Goal: Complete application form

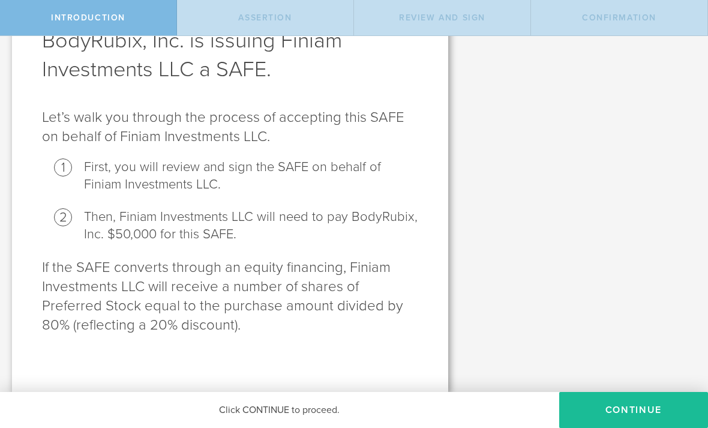
scroll to position [81, 0]
click at [641, 421] on button "Continue" at bounding box center [633, 410] width 149 height 36
radio input "true"
checkbox input "true"
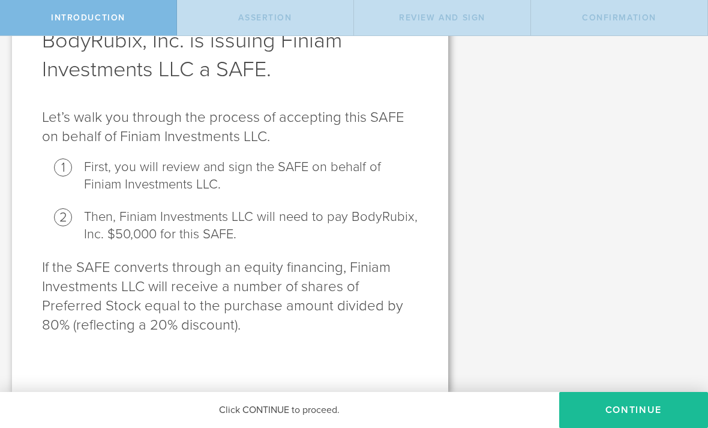
scroll to position [0, 0]
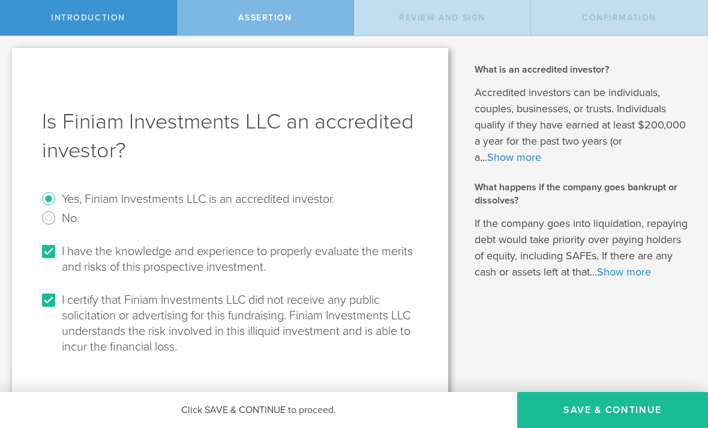
click at [641, 404] on button "Save & Continue" at bounding box center [612, 410] width 191 height 36
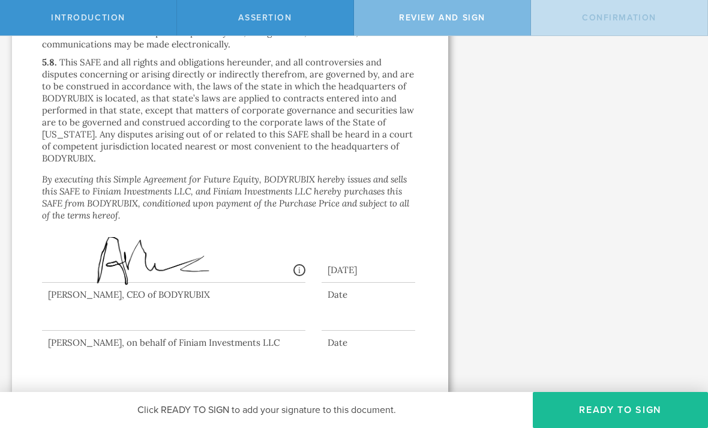
scroll to position [3597, 0]
click at [146, 316] on div at bounding box center [174, 307] width 264 height 48
click at [457, 17] on span "Review and Sign" at bounding box center [442, 18] width 86 height 10
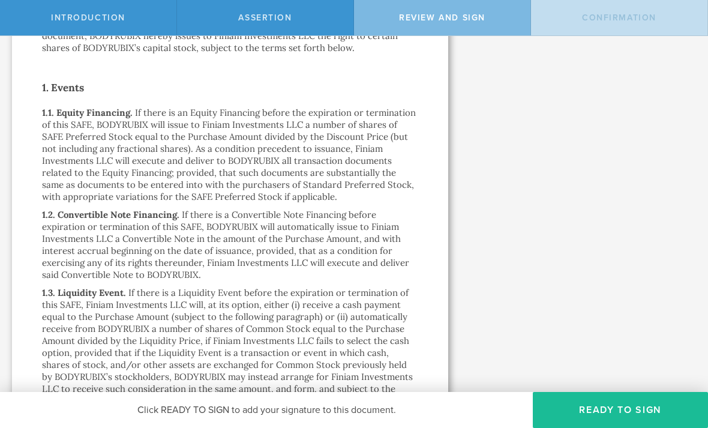
click at [633, 410] on button "Ready to Sign" at bounding box center [620, 410] width 175 height 36
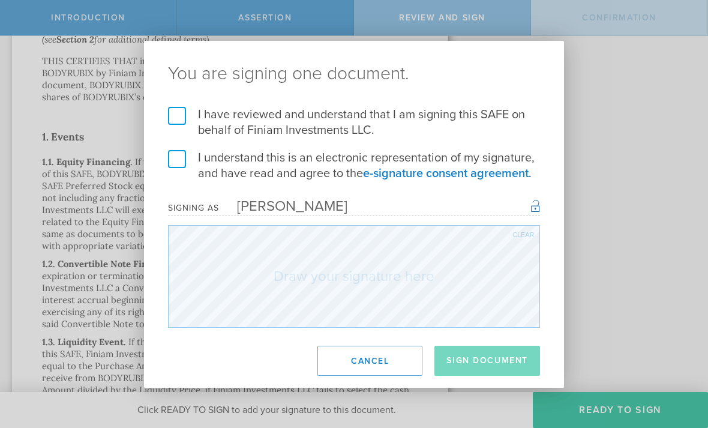
scroll to position [277, 0]
click at [175, 115] on label "I have reviewed and understand that I am signing this SAFE on behalf of Finiam …" at bounding box center [354, 122] width 372 height 31
click at [0, 0] on input "I have reviewed and understand that I am signing this SAFE on behalf of Finiam …" at bounding box center [0, 0] width 0 height 0
click at [178, 163] on label "I understand this is an electronic representation of my signature, and have rea…" at bounding box center [354, 165] width 372 height 31
click at [0, 0] on input "I understand this is an electronic representation of my signature, and have rea…" at bounding box center [0, 0] width 0 height 0
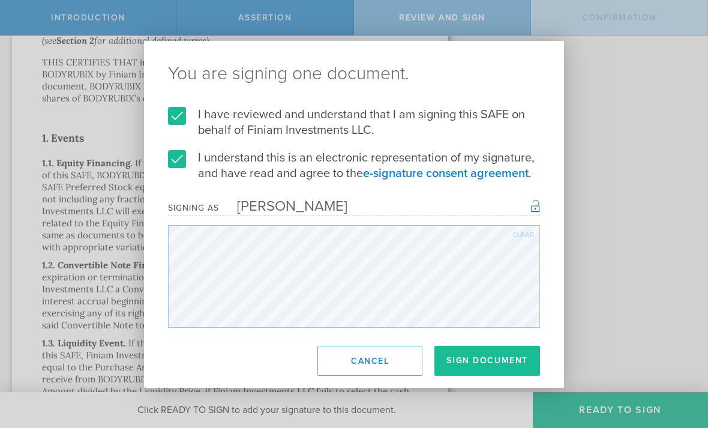
click at [498, 361] on button "Sign Document" at bounding box center [488, 361] width 106 height 30
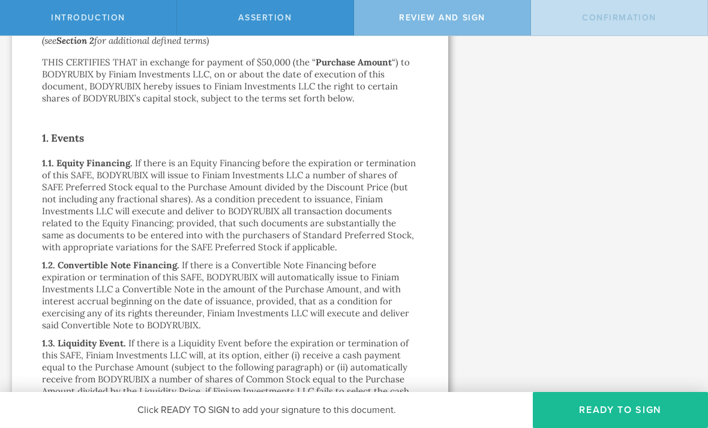
scroll to position [0, 0]
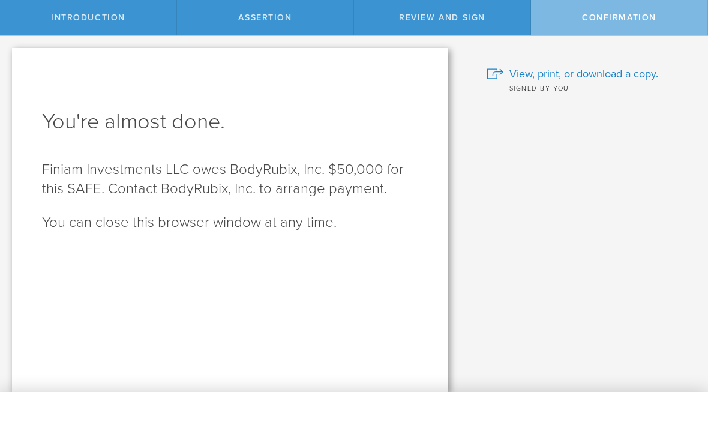
click at [606, 423] on div "Click CONTINUE to proceed. Continue Click SAVE & CONTINUE to proceed. Save & Co…" at bounding box center [354, 410] width 708 height 36
